Goal: Task Accomplishment & Management: Complete application form

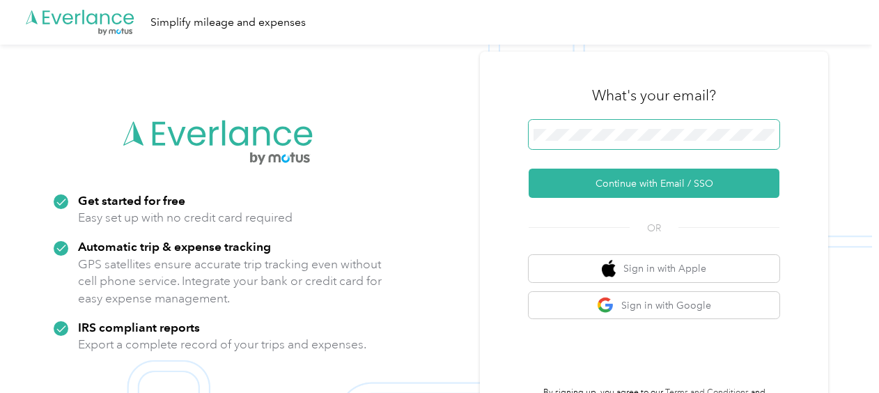
drag, startPoint x: 655, startPoint y: 114, endPoint x: 646, endPoint y: 126, distance: 14.9
click at [654, 118] on div "What's your email?" at bounding box center [654, 95] width 251 height 49
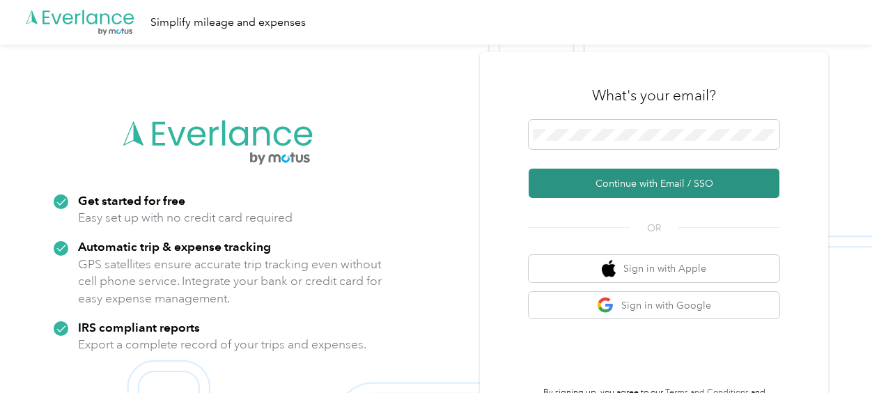
click at [649, 185] on button "Continue with Email / SSO" at bounding box center [654, 183] width 251 height 29
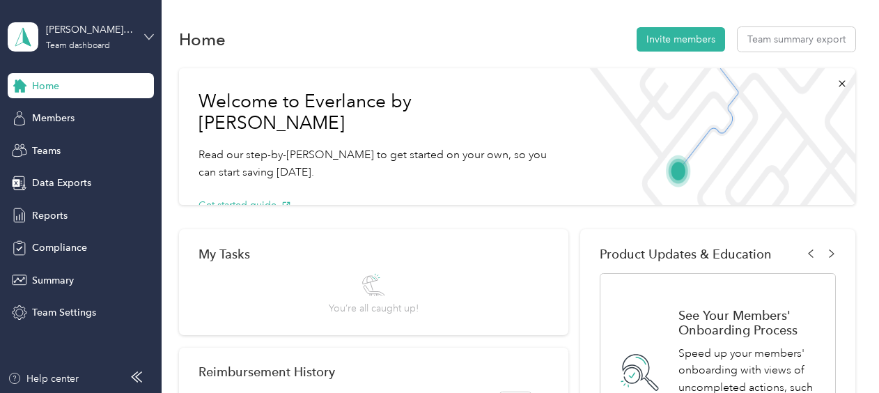
click at [152, 38] on icon at bounding box center [149, 37] width 10 height 10
click at [82, 145] on div "Personal dashboard" at bounding box center [64, 146] width 88 height 15
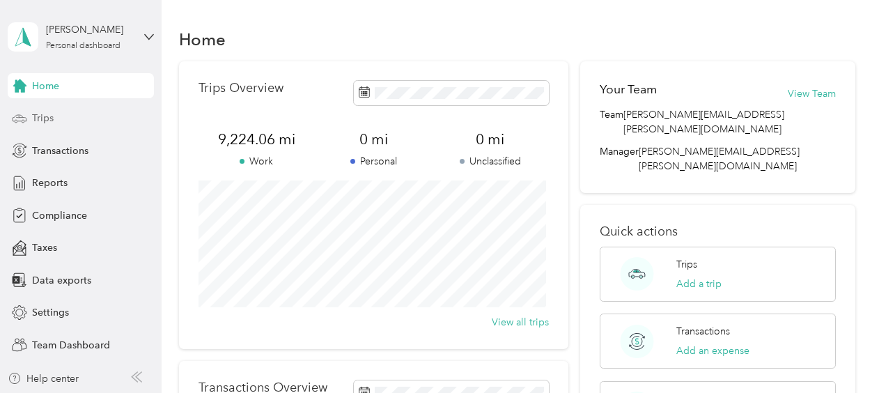
click at [33, 117] on span "Trips" at bounding box center [43, 118] width 22 height 15
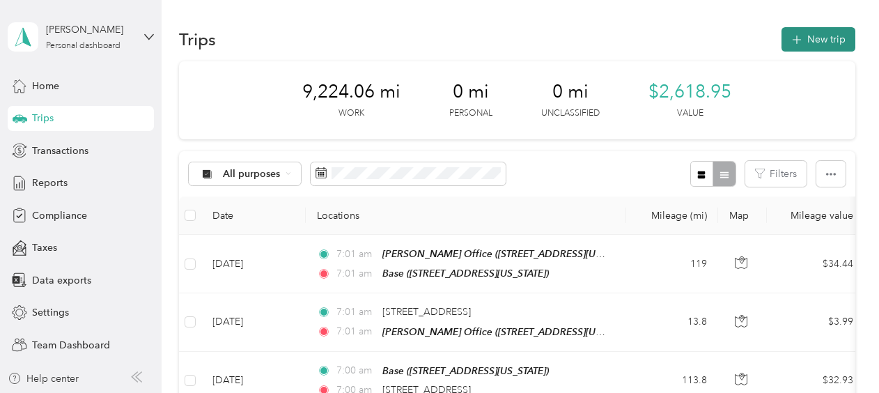
click at [824, 38] on button "New trip" at bounding box center [819, 39] width 74 height 24
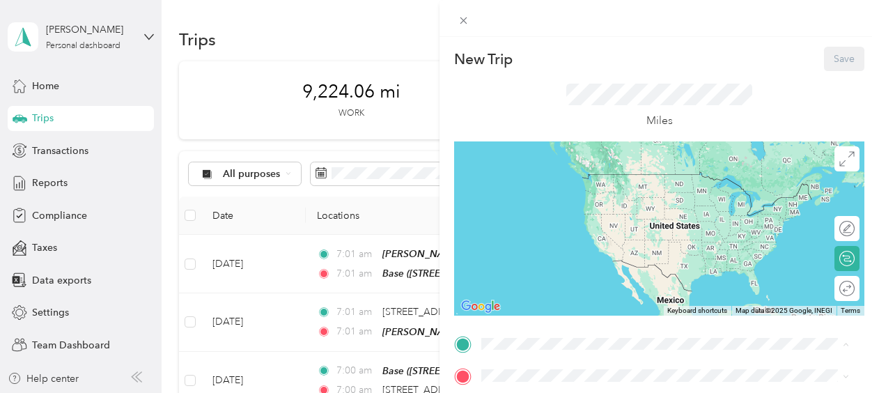
click at [541, 199] on span "[STREET_ADDRESS][US_STATE]" at bounding box center [577, 195] width 139 height 12
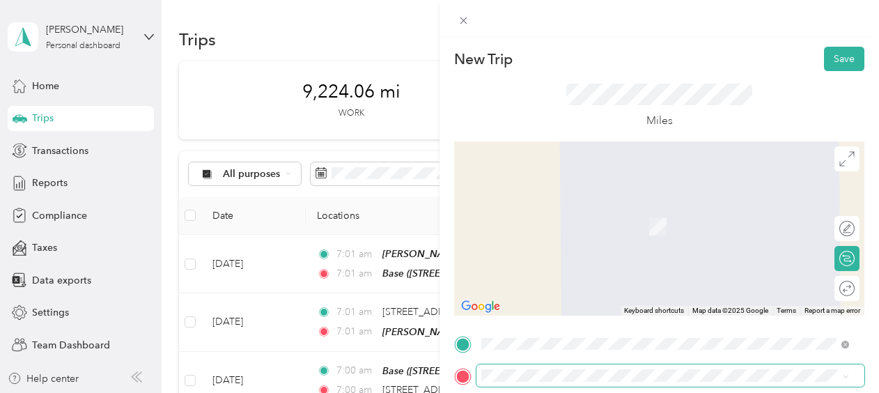
click at [520, 368] on span at bounding box center [671, 375] width 388 height 22
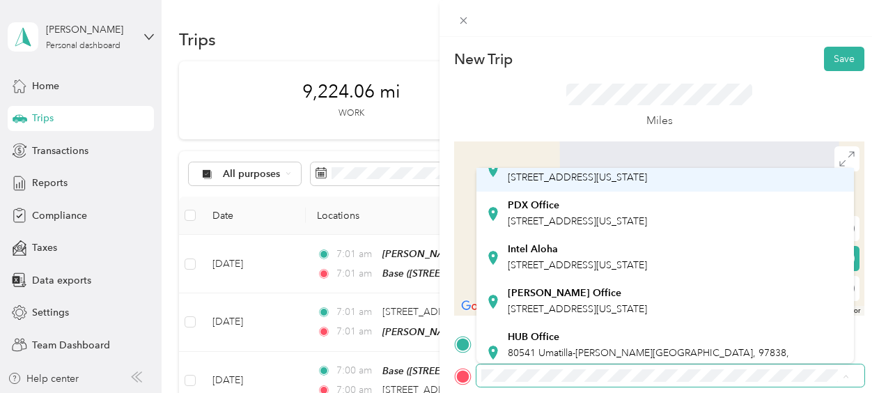
scroll to position [112, 0]
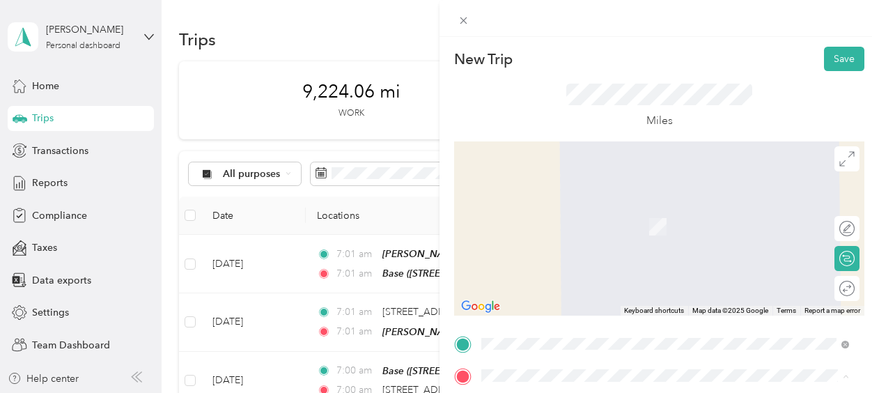
click at [611, 241] on span "[STREET_ADDRESS][US_STATE]" at bounding box center [577, 247] width 139 height 12
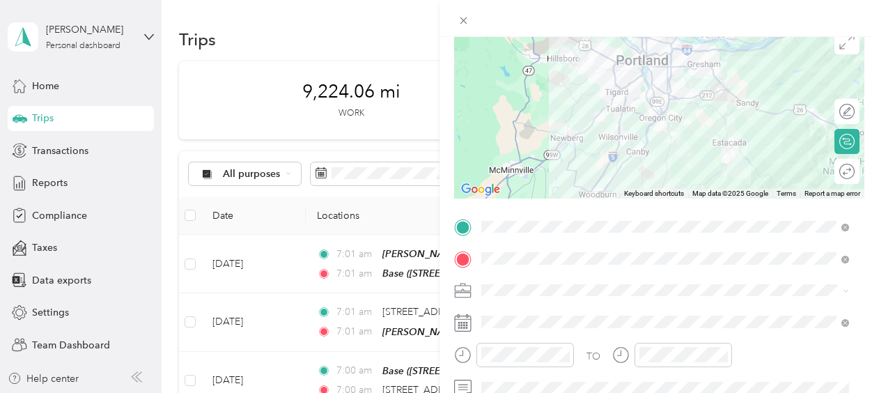
scroll to position [139, 0]
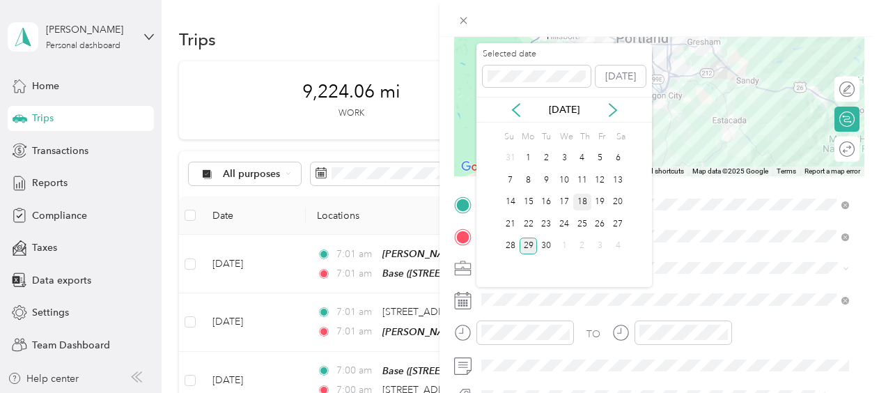
click at [590, 202] on div "18" at bounding box center [583, 202] width 18 height 17
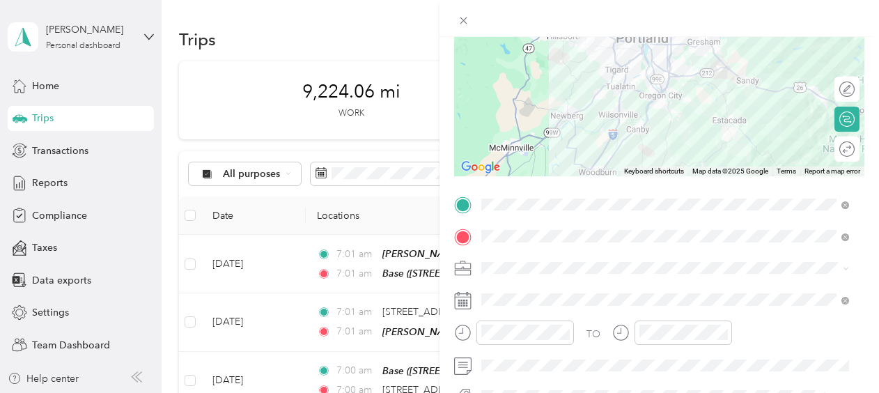
click at [560, 165] on div "PDX Office [STREET_ADDRESS][US_STATE]" at bounding box center [577, 167] width 139 height 29
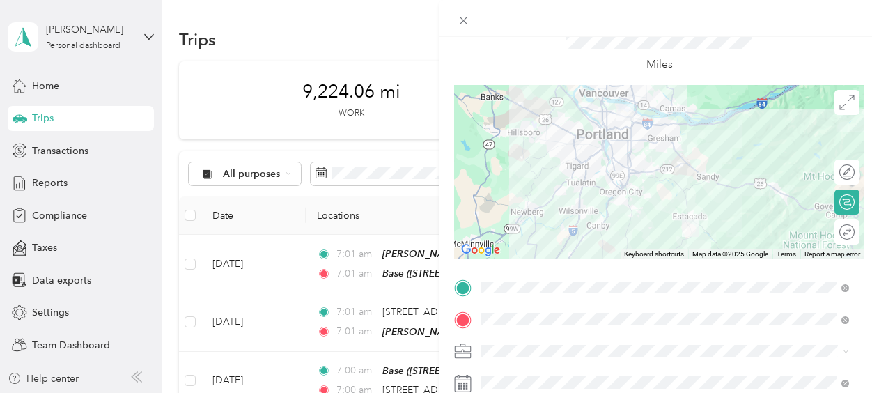
scroll to position [0, 0]
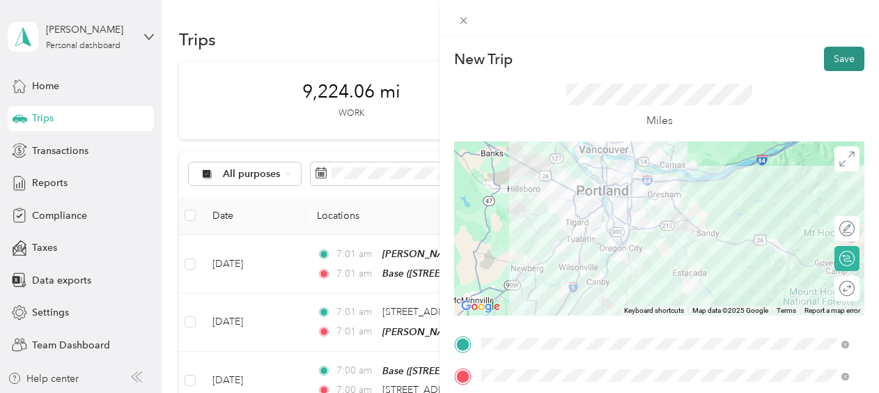
click at [840, 58] on button "Save" at bounding box center [844, 59] width 40 height 24
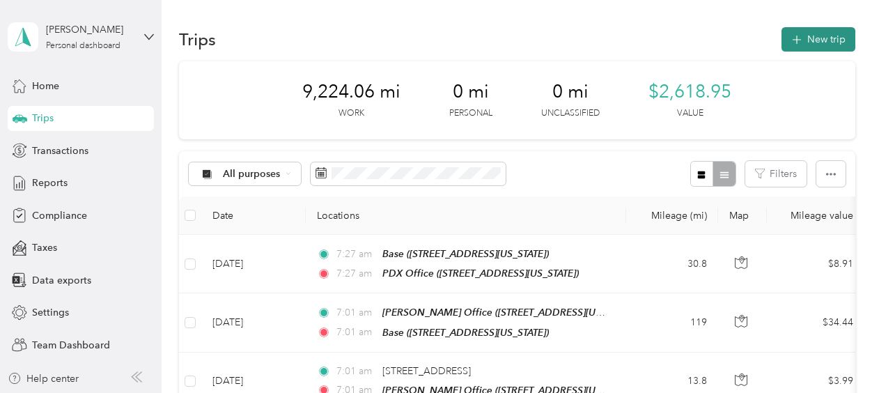
click at [817, 35] on button "New trip" at bounding box center [819, 39] width 74 height 24
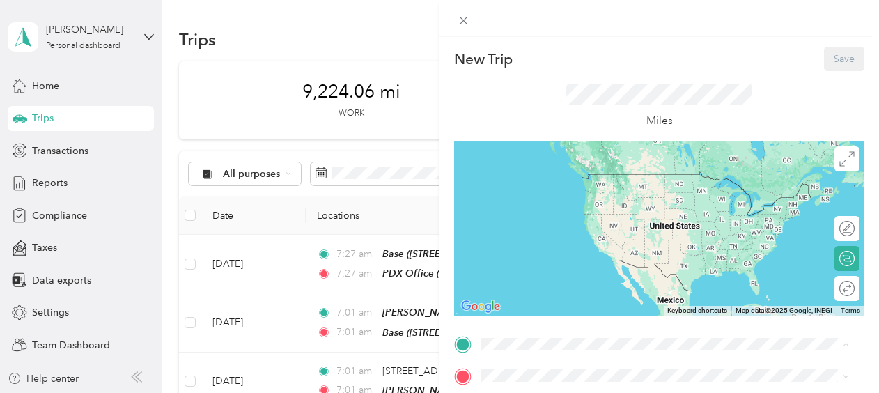
click at [534, 190] on span "[STREET_ADDRESS][US_STATE]" at bounding box center [577, 195] width 139 height 12
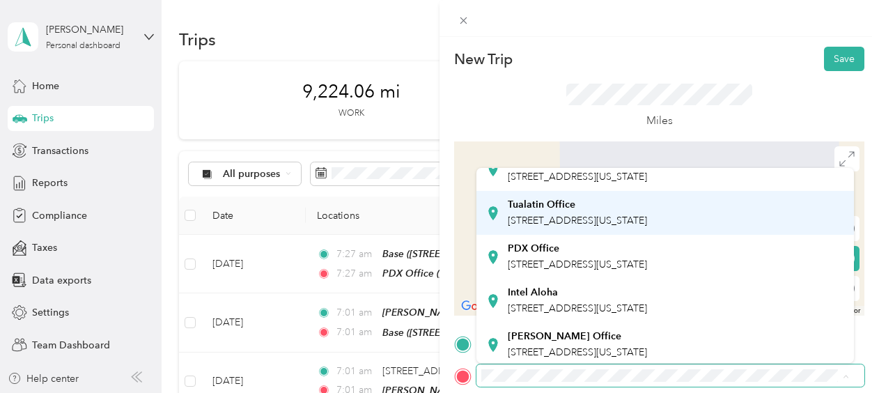
scroll to position [70, 0]
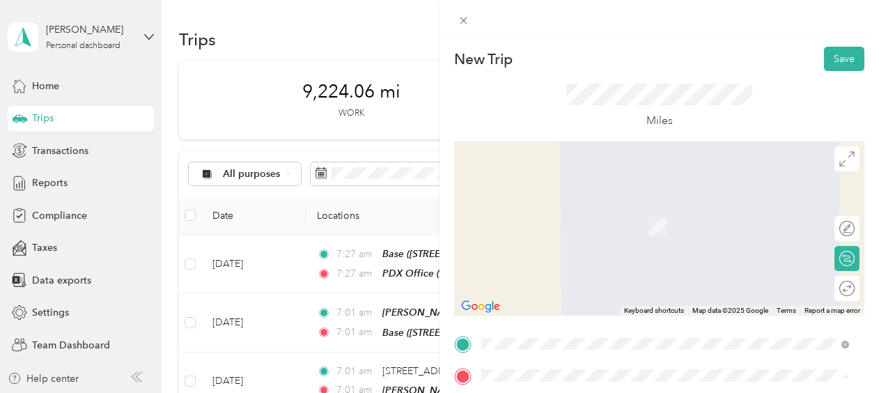
click at [562, 238] on div "PDX Office [STREET_ADDRESS][US_STATE]" at bounding box center [577, 237] width 139 height 29
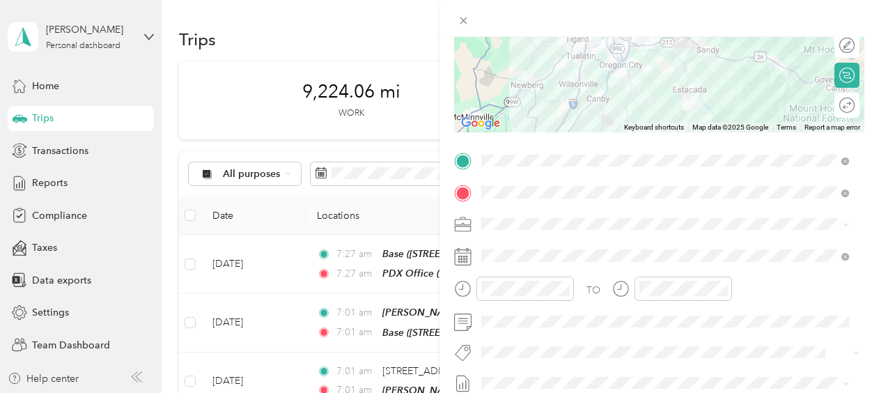
scroll to position [209, 0]
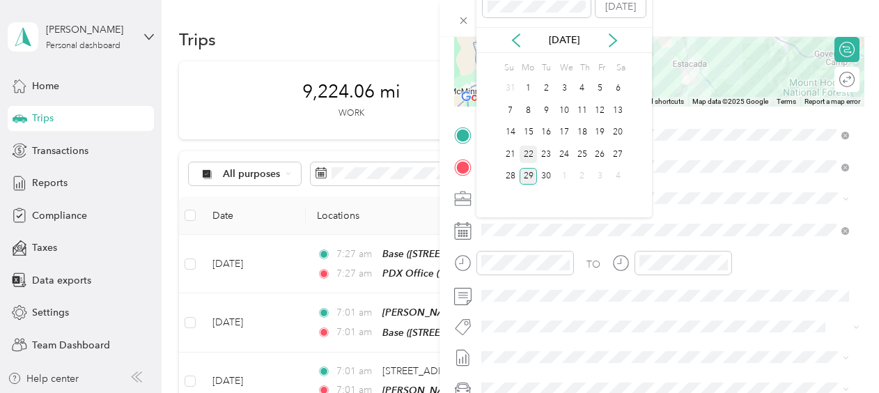
click at [526, 156] on div "22" at bounding box center [529, 154] width 18 height 17
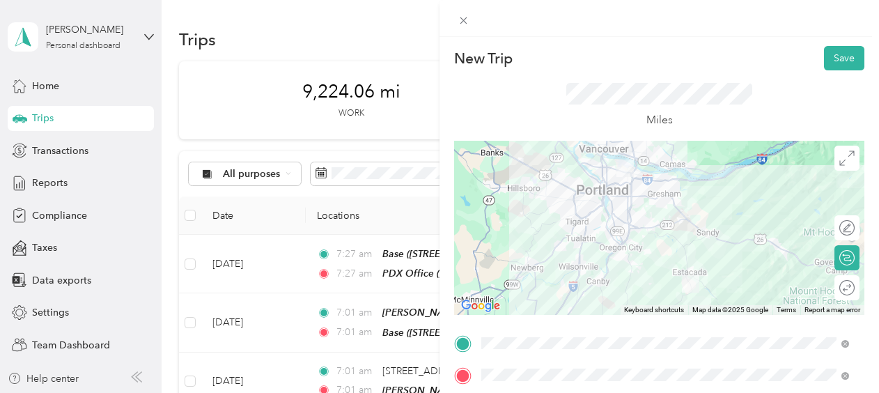
scroll to position [0, 0]
click at [836, 58] on button "Save" at bounding box center [844, 59] width 40 height 24
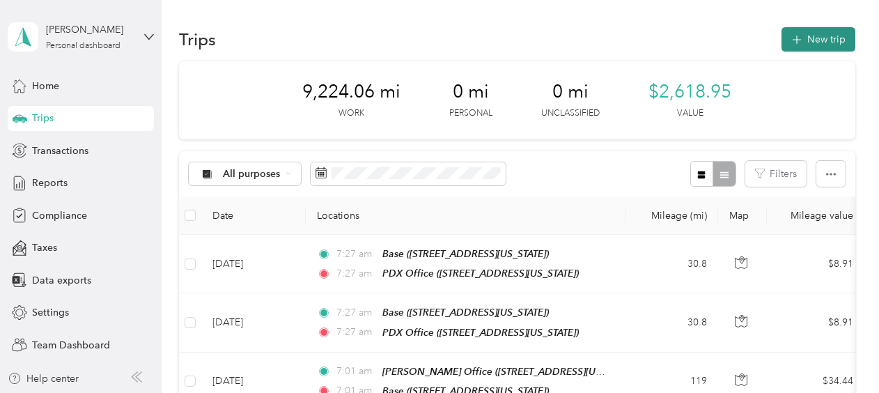
click at [815, 39] on button "New trip" at bounding box center [819, 39] width 74 height 24
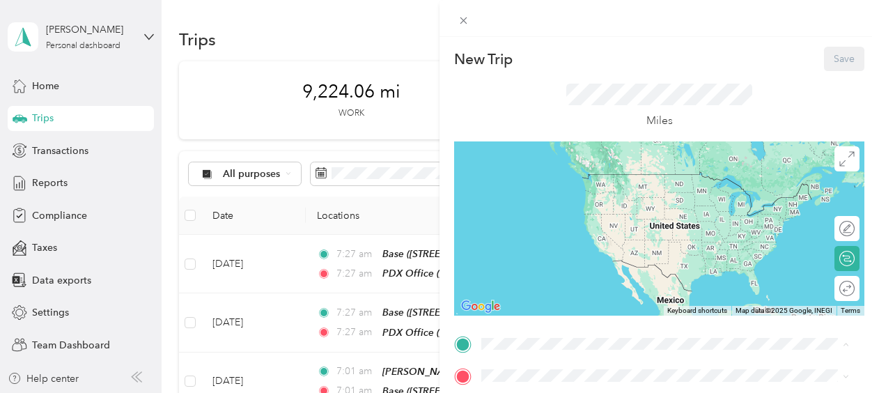
click at [546, 180] on div "Base" at bounding box center [577, 179] width 139 height 13
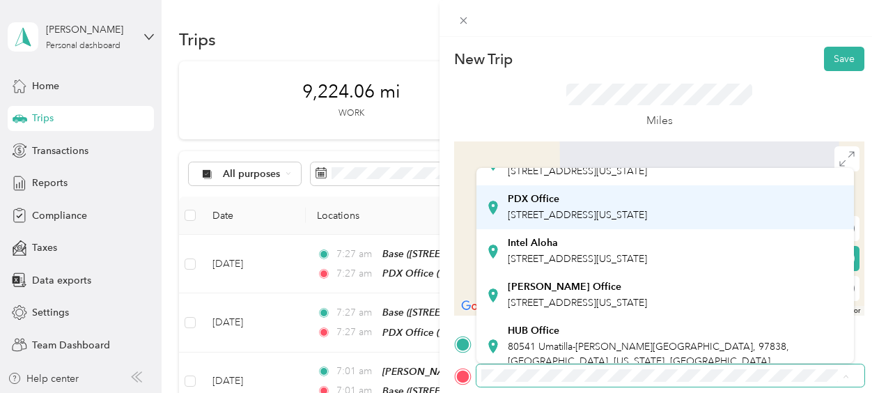
scroll to position [112, 0]
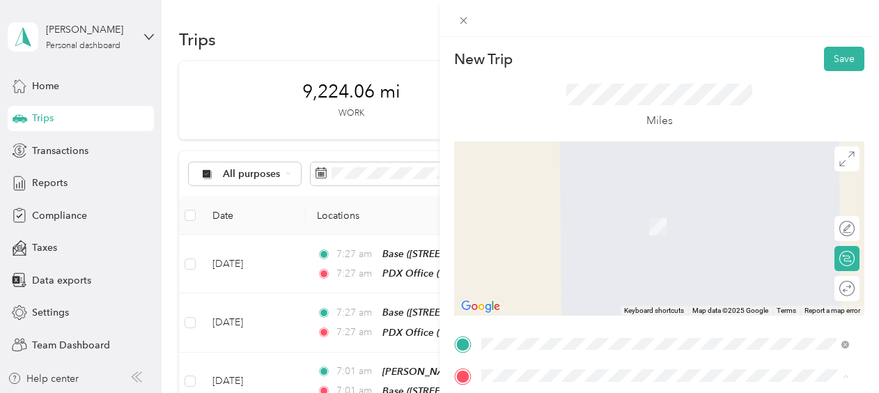
click at [563, 274] on strong "[PERSON_NAME] Office" at bounding box center [565, 275] width 114 height 13
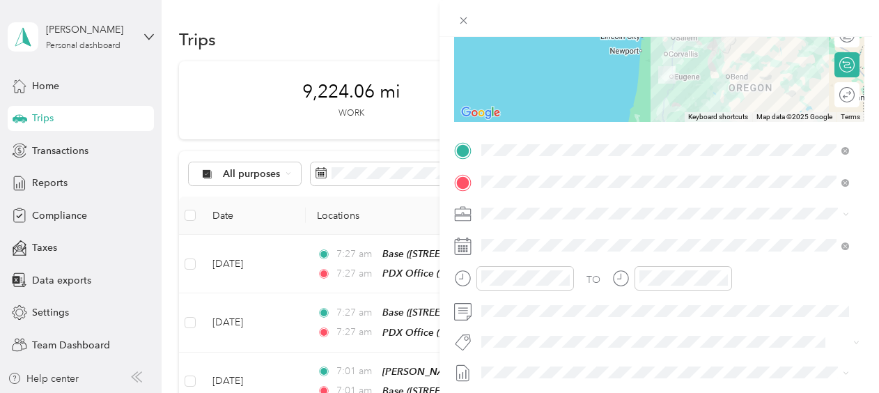
scroll to position [209, 0]
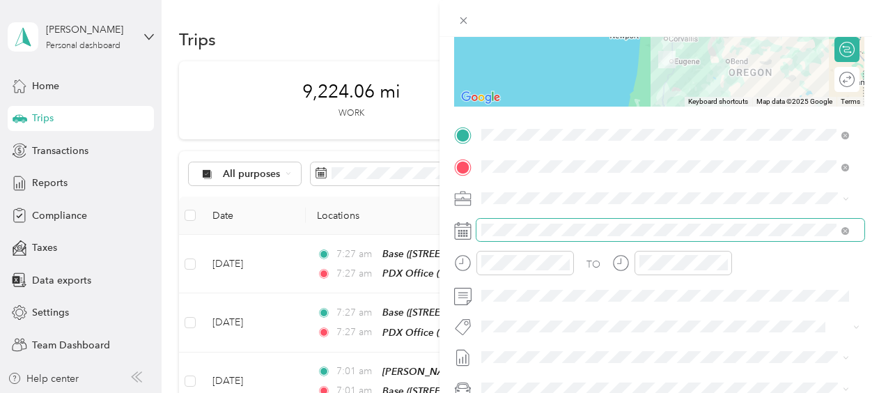
click at [546, 222] on span at bounding box center [671, 230] width 388 height 22
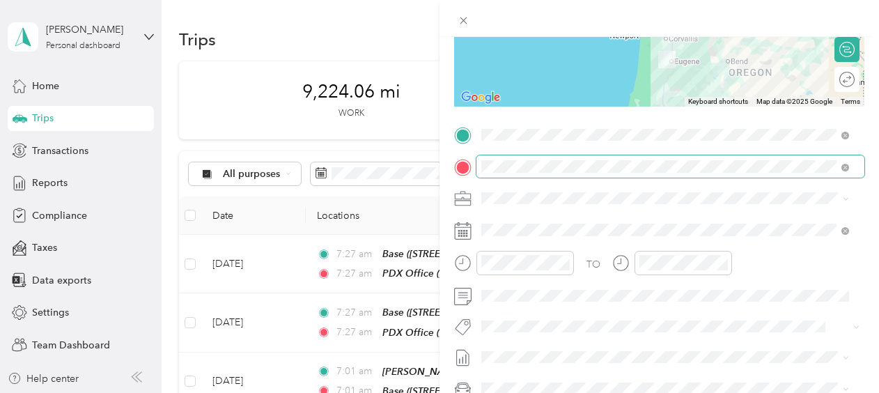
click at [701, 159] on span at bounding box center [671, 166] width 388 height 22
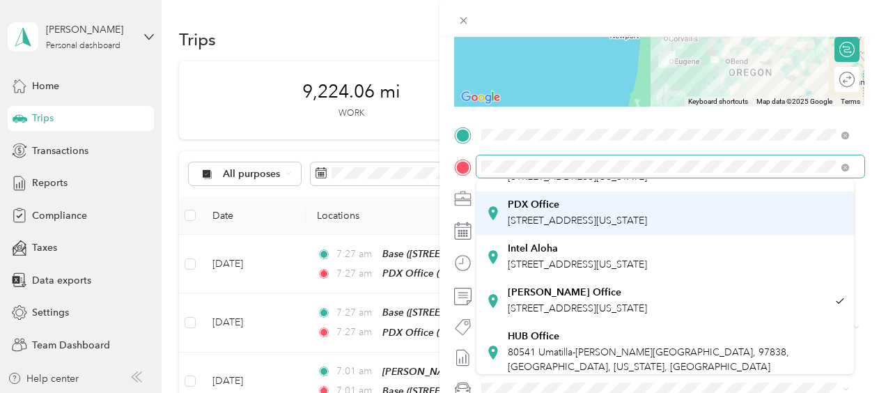
scroll to position [112, 0]
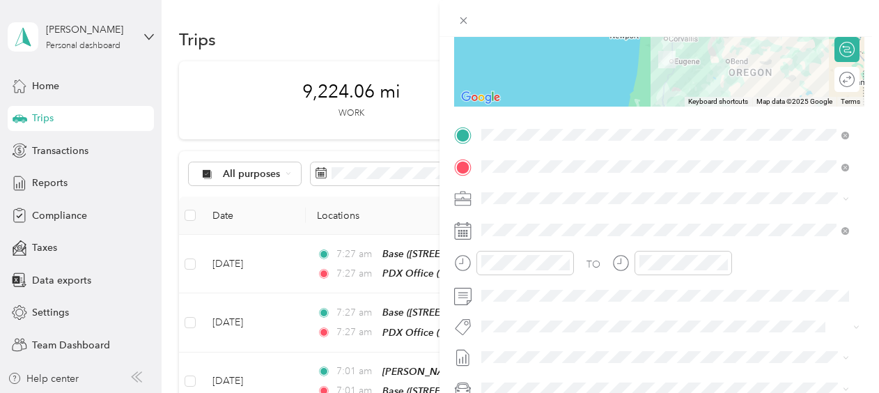
click at [599, 341] on span "80541 Umatilla-[PERSON_NAME][GEOGRAPHIC_DATA], 97838, [GEOGRAPHIC_DATA], [US_ST…" at bounding box center [649, 352] width 282 height 26
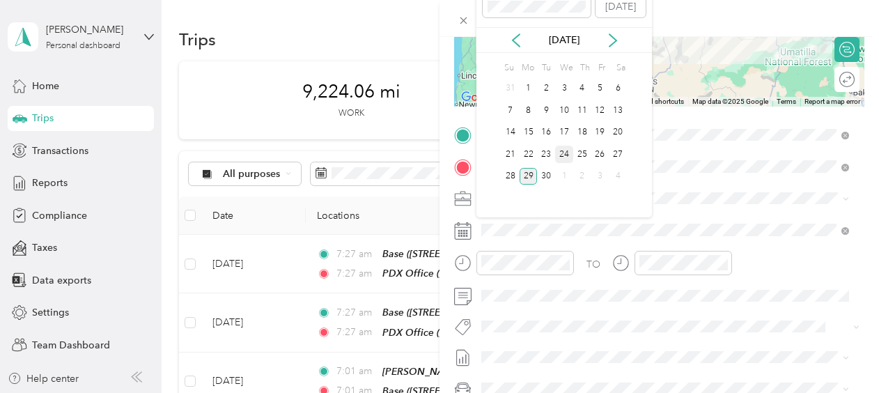
click at [563, 155] on div "24" at bounding box center [564, 154] width 18 height 17
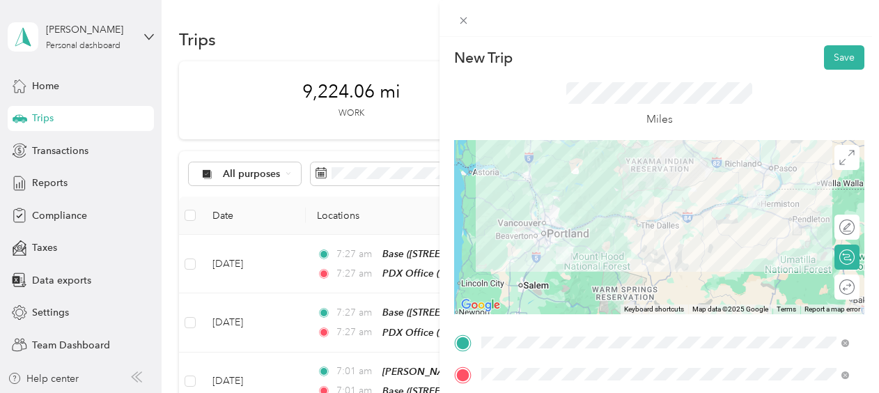
scroll to position [0, 0]
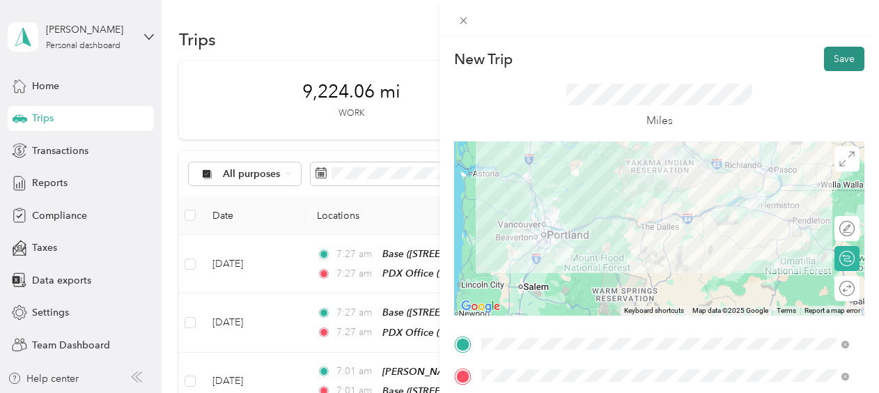
click at [833, 54] on button "Save" at bounding box center [844, 59] width 40 height 24
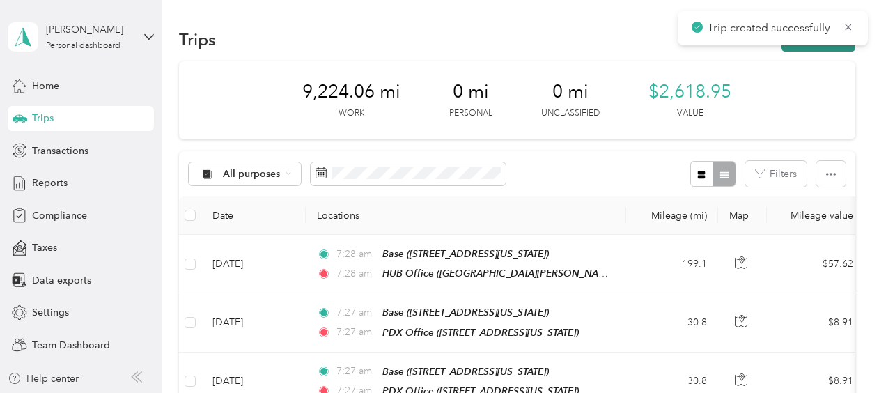
click at [804, 45] on button "New trip" at bounding box center [819, 39] width 74 height 24
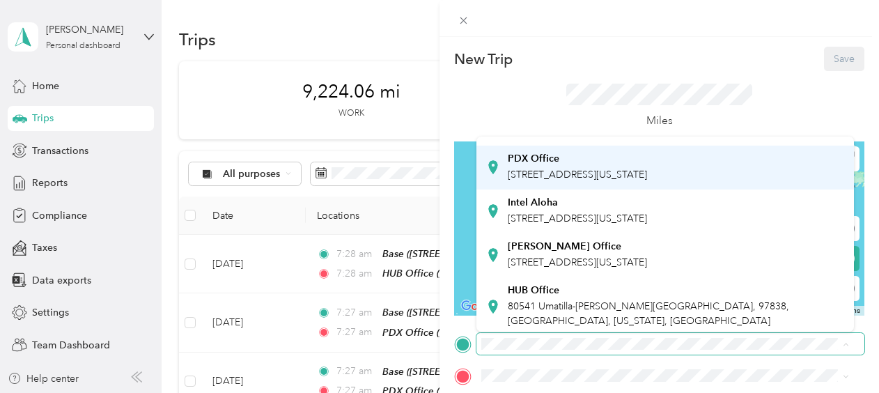
scroll to position [112, 0]
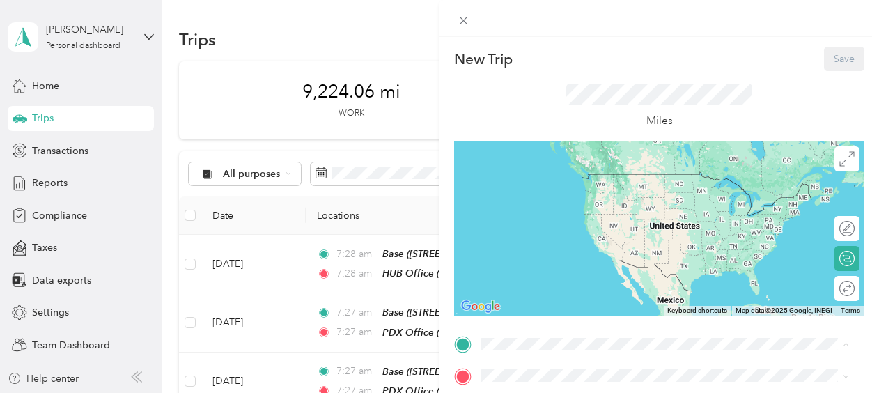
click at [567, 301] on span "80541 Umatilla-[PERSON_NAME][GEOGRAPHIC_DATA], 97838, [GEOGRAPHIC_DATA], [US_ST…" at bounding box center [649, 310] width 282 height 26
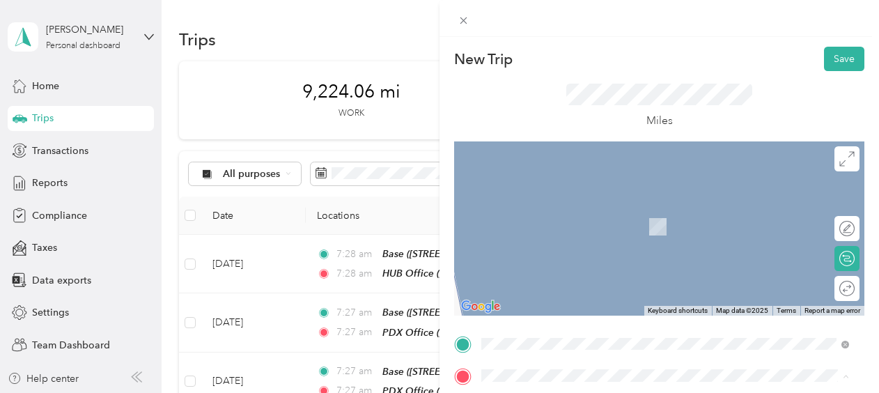
click at [544, 222] on span "[STREET_ADDRESS][US_STATE]" at bounding box center [577, 227] width 139 height 12
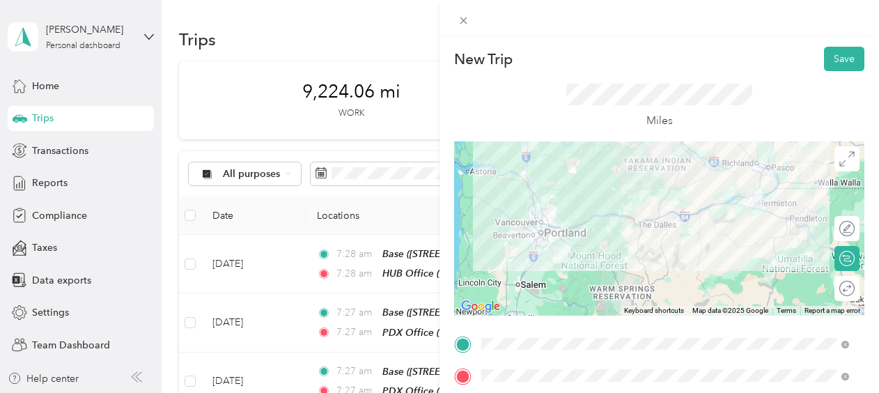
scroll to position [209, 0]
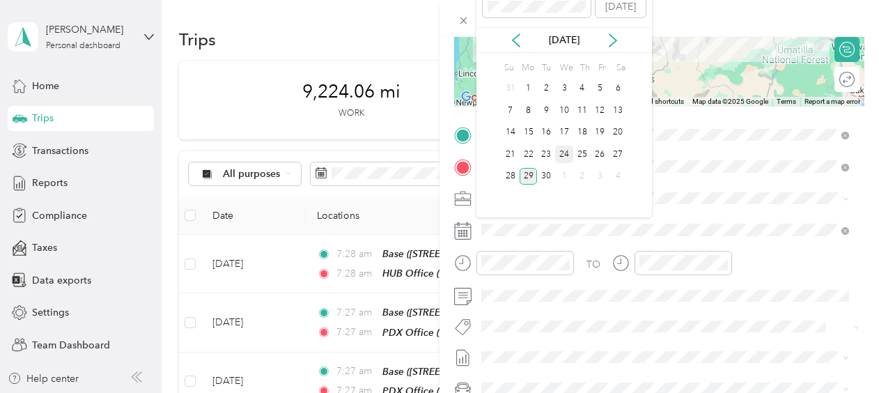
click at [562, 155] on div "24" at bounding box center [564, 154] width 18 height 17
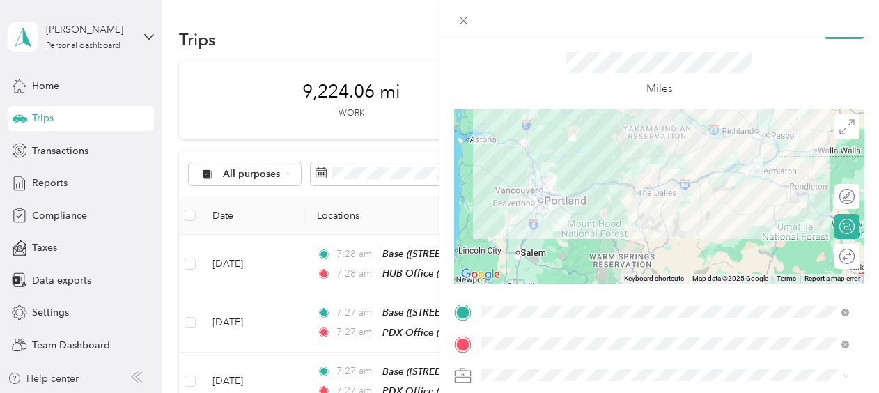
scroll to position [0, 0]
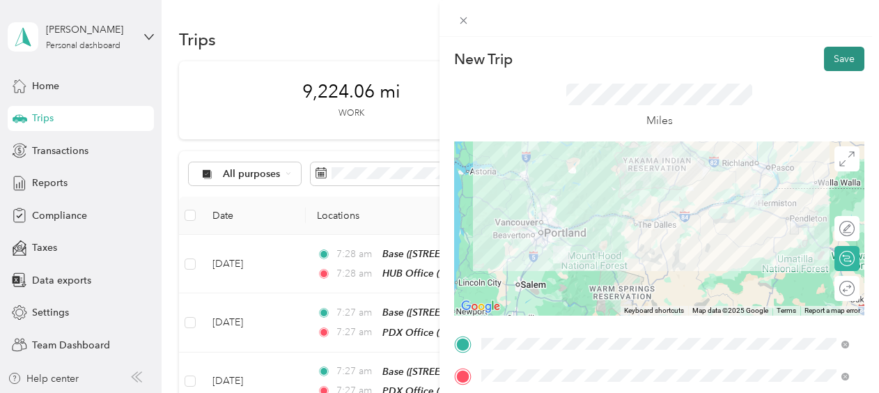
click at [830, 62] on button "Save" at bounding box center [844, 59] width 40 height 24
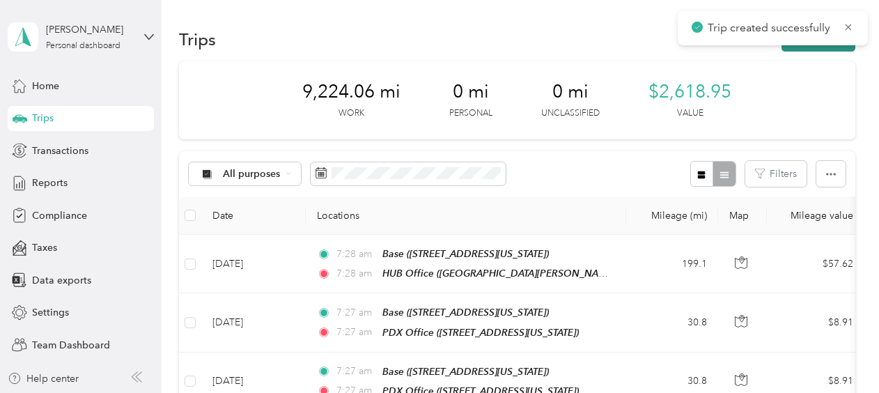
click at [804, 49] on button "New trip" at bounding box center [819, 39] width 74 height 24
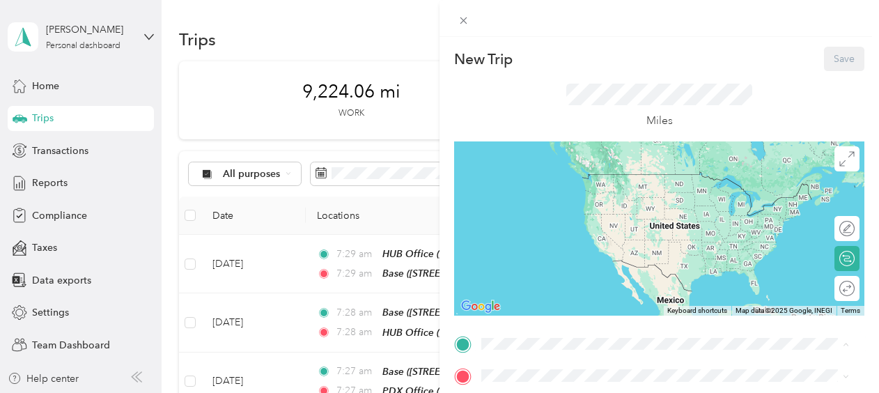
click at [532, 192] on span "[STREET_ADDRESS][US_STATE]" at bounding box center [577, 195] width 139 height 12
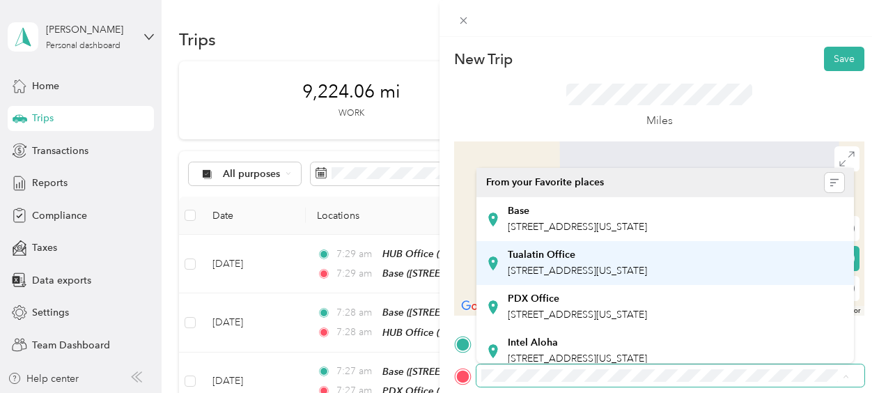
scroll to position [112, 0]
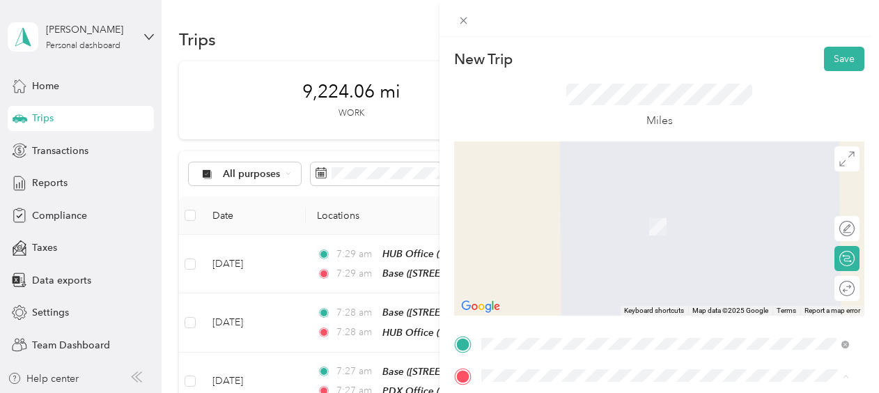
click at [647, 238] on div "Intel [GEOGRAPHIC_DATA], [US_STATE], [GEOGRAPHIC_DATA]" at bounding box center [577, 239] width 139 height 29
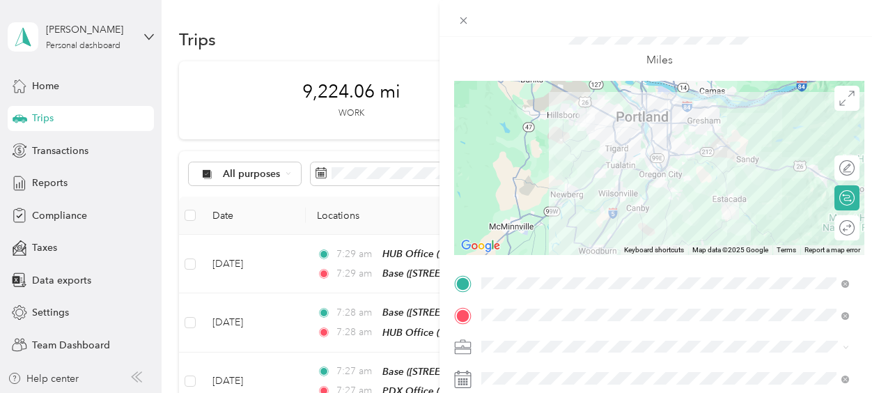
scroll to position [139, 0]
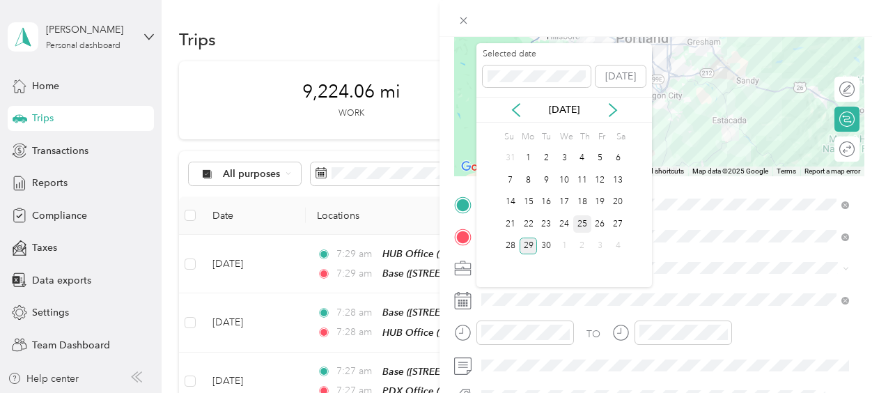
click at [578, 220] on div "25" at bounding box center [583, 223] width 18 height 17
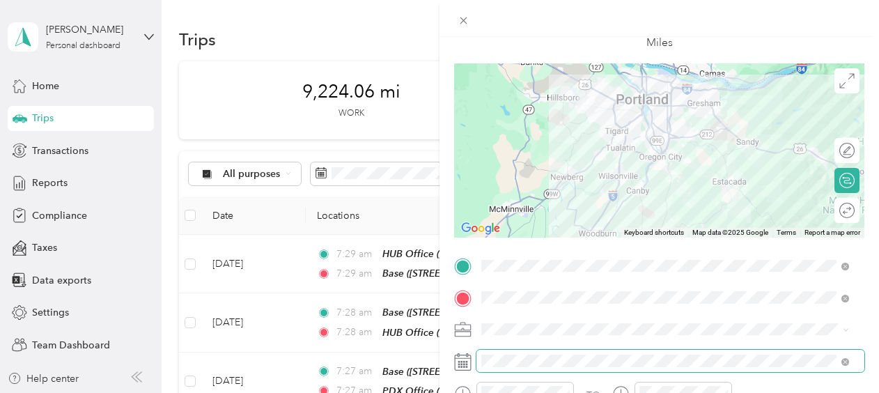
scroll to position [0, 0]
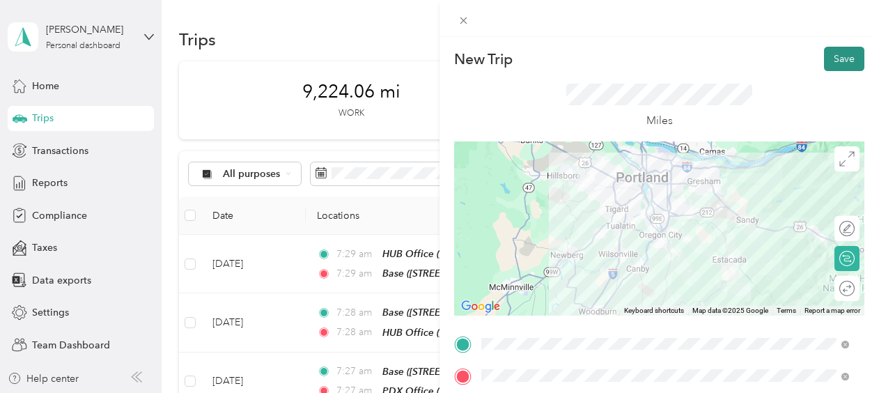
click at [828, 57] on button "Save" at bounding box center [844, 59] width 40 height 24
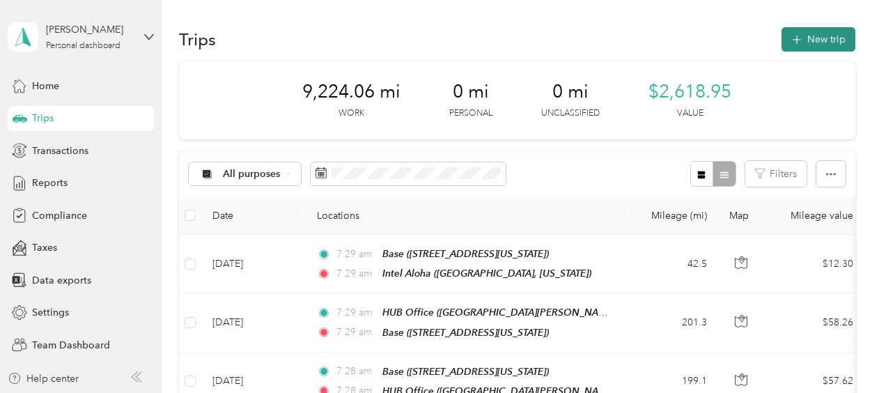
click at [806, 40] on button "New trip" at bounding box center [819, 39] width 74 height 24
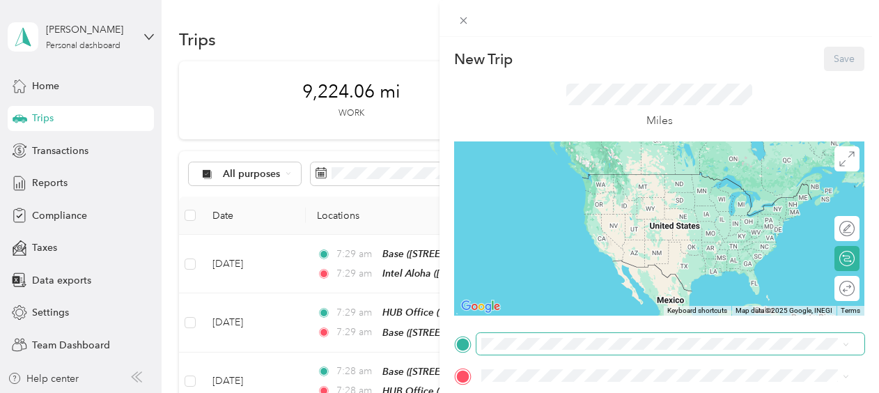
click at [562, 350] on span at bounding box center [671, 344] width 388 height 22
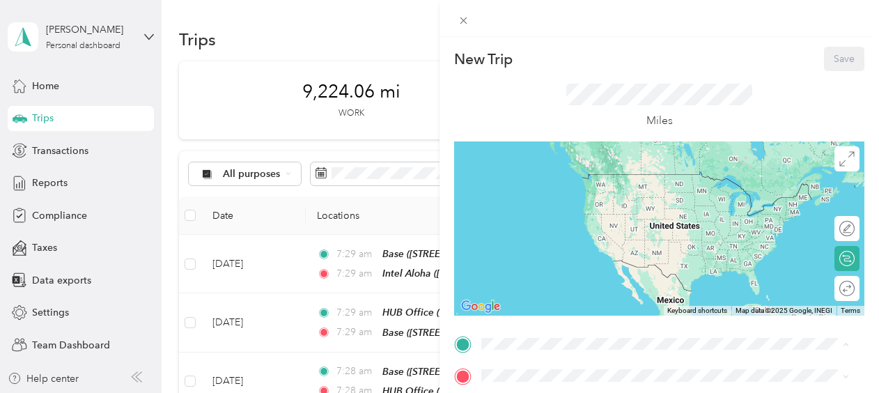
click at [566, 316] on div "Intel Aloha" at bounding box center [577, 311] width 139 height 13
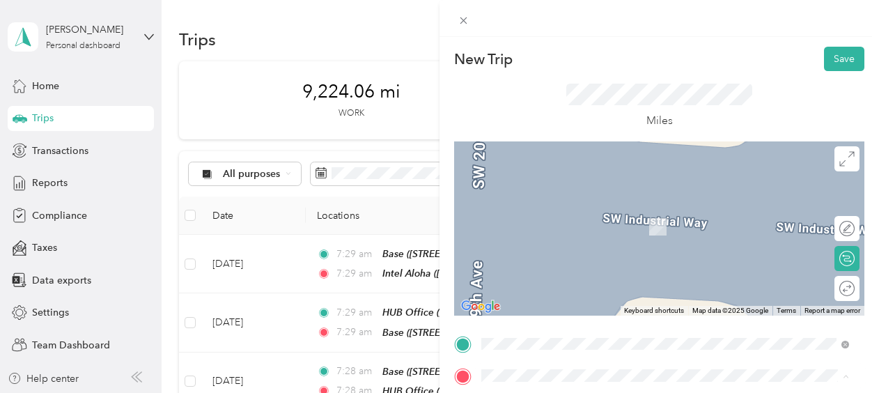
click at [550, 229] on span "[STREET_ADDRESS][US_STATE]" at bounding box center [577, 227] width 139 height 12
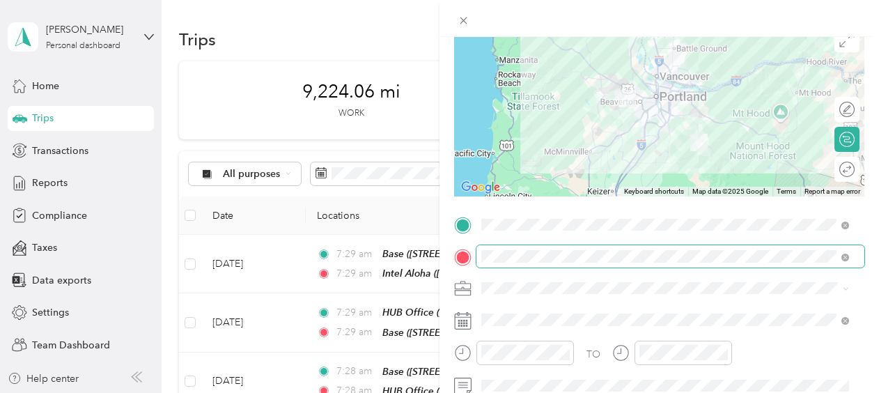
scroll to position [209, 0]
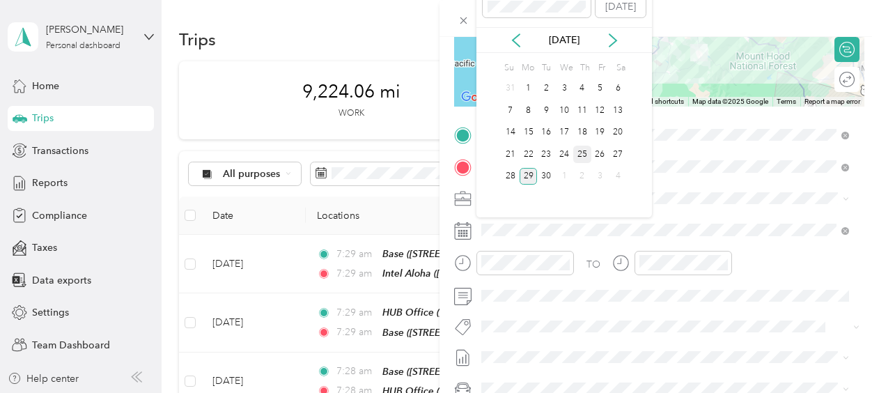
click at [581, 156] on div "25" at bounding box center [583, 154] width 18 height 17
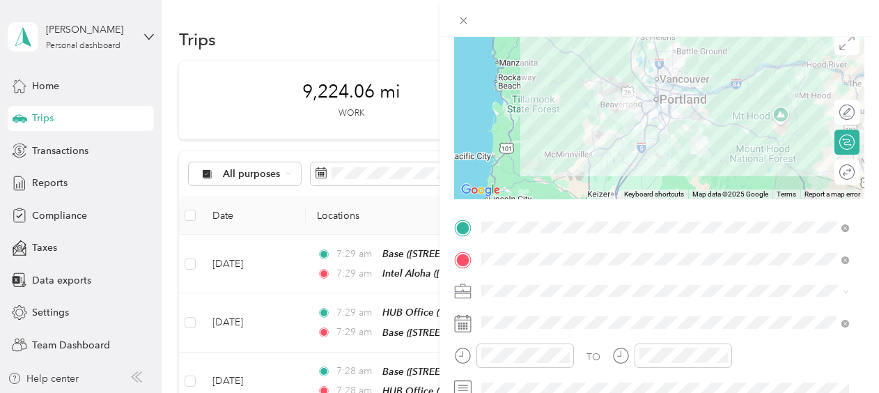
scroll to position [0, 0]
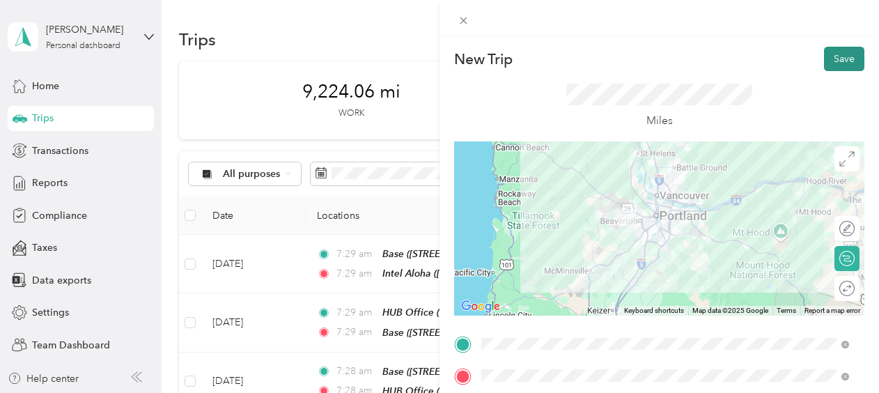
click at [835, 58] on button "Save" at bounding box center [844, 59] width 40 height 24
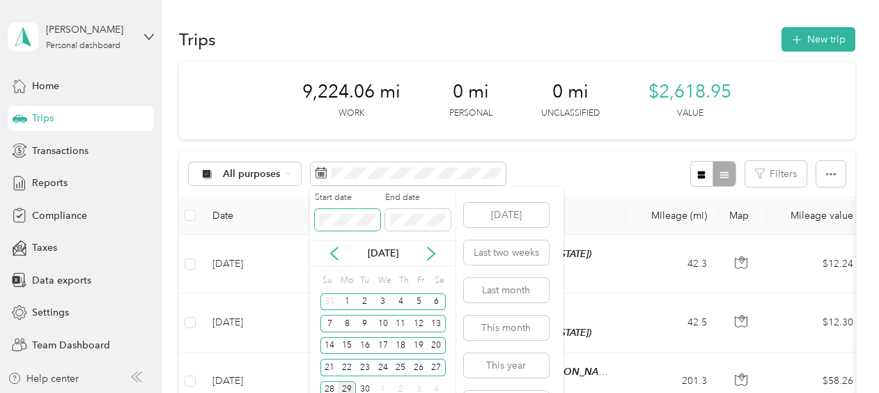
click at [303, 215] on body "Trip created successfully [PERSON_NAME] Personal dashboard Home Trips Transacti…" at bounding box center [436, 196] width 872 height 393
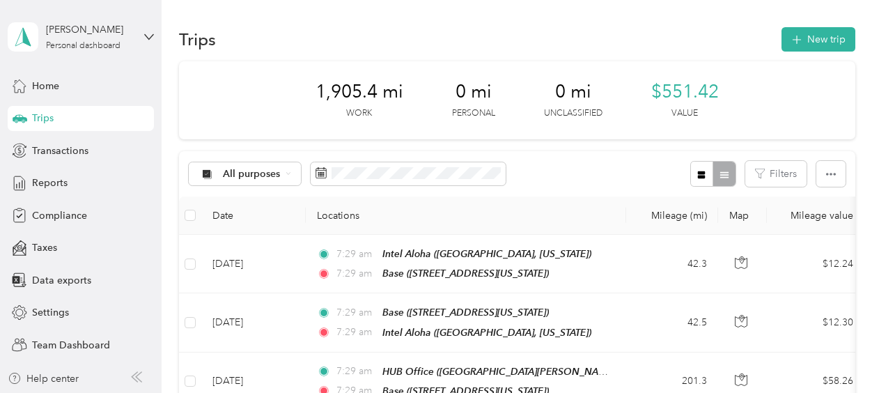
click at [639, 166] on div "All purposes Filters" at bounding box center [517, 173] width 677 height 45
